Goal: Task Accomplishment & Management: Manage account settings

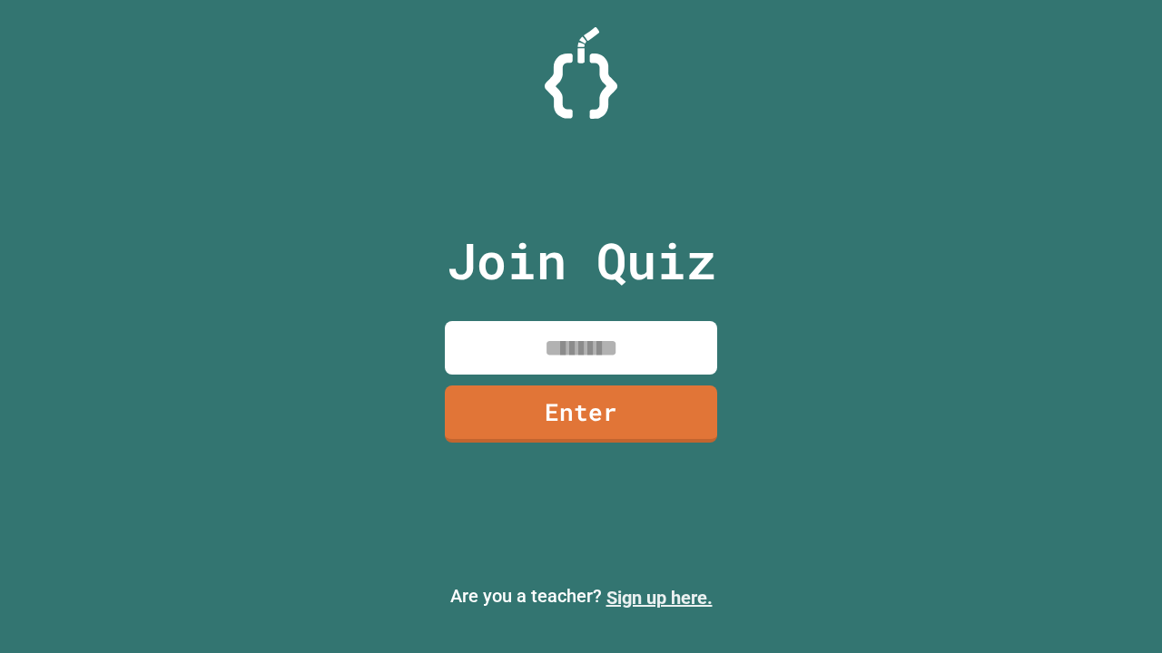
click at [659, 598] on link "Sign up here." at bounding box center [659, 598] width 106 height 22
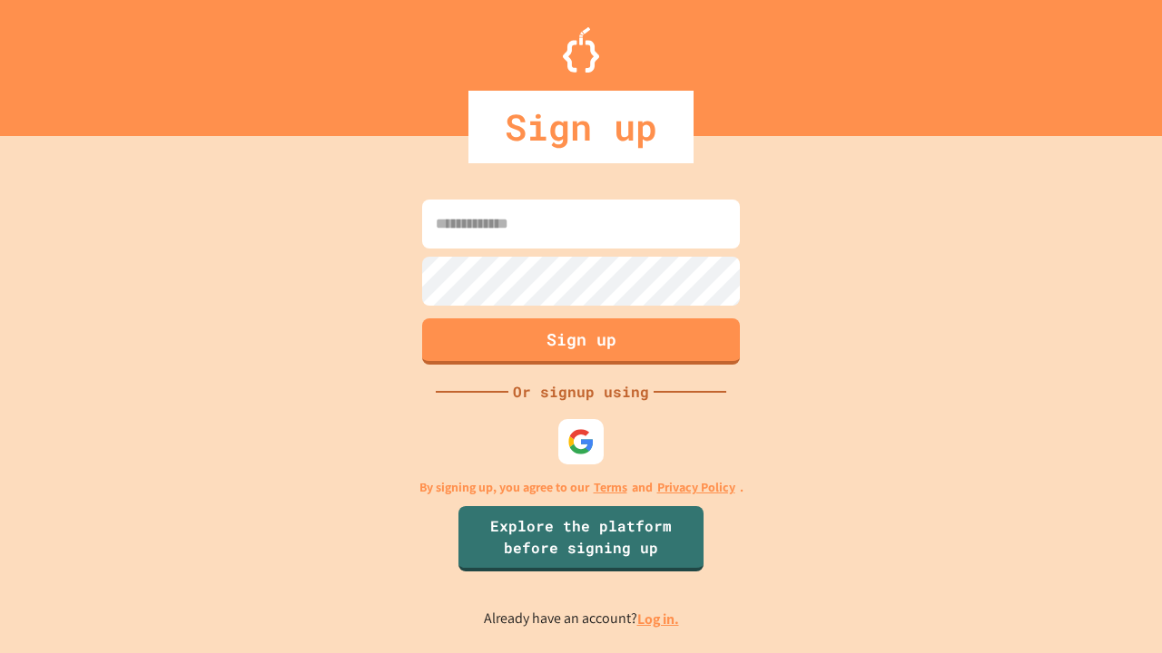
click at [659, 619] on link "Log in." at bounding box center [658, 619] width 42 height 19
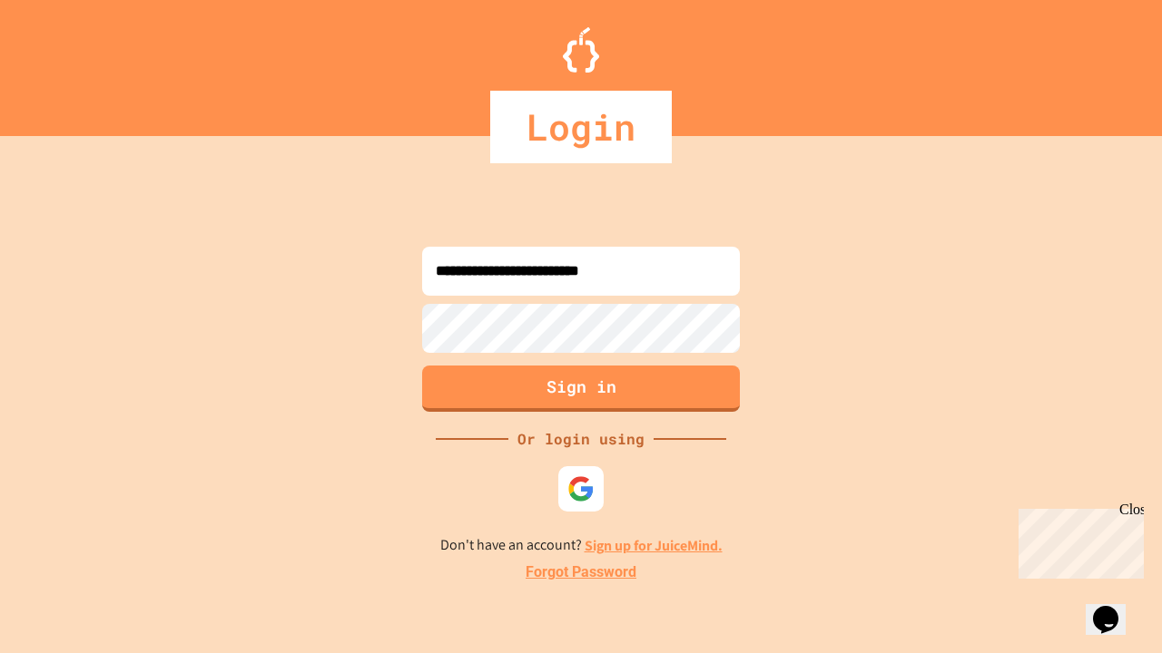
type input "**********"
